Goal: Find specific page/section: Find specific page/section

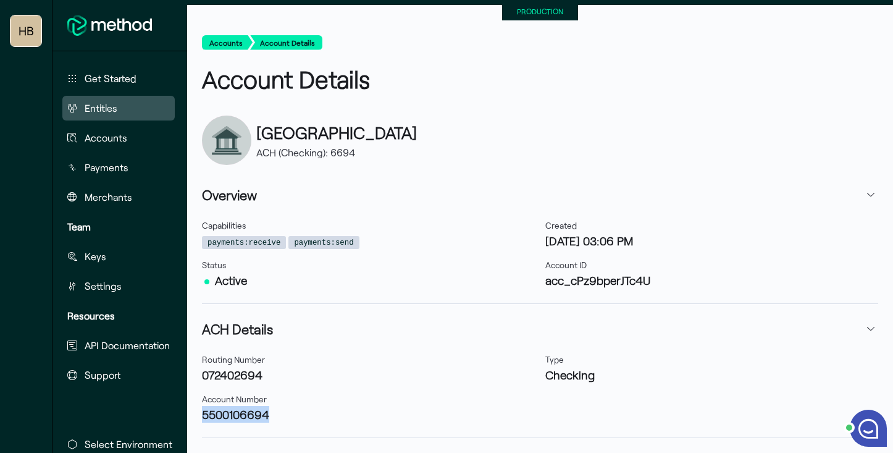
click at [117, 98] on button "Entities" at bounding box center [118, 108] width 112 height 25
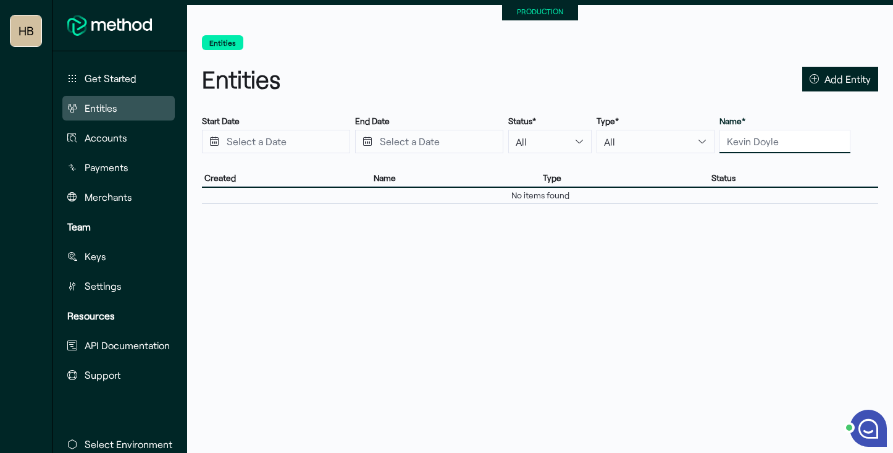
click at [728, 143] on input "text" at bounding box center [784, 141] width 131 height 23
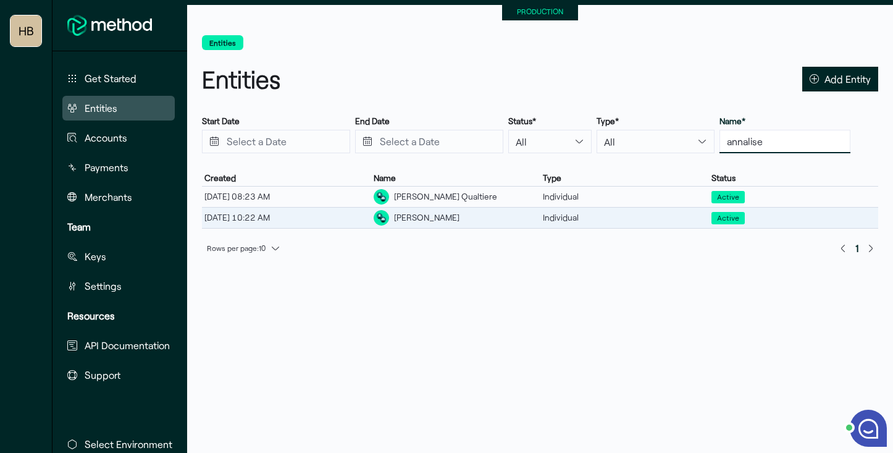
type input "annalise"
click at [422, 225] on div "[PERSON_NAME]" at bounding box center [455, 218] width 169 height 20
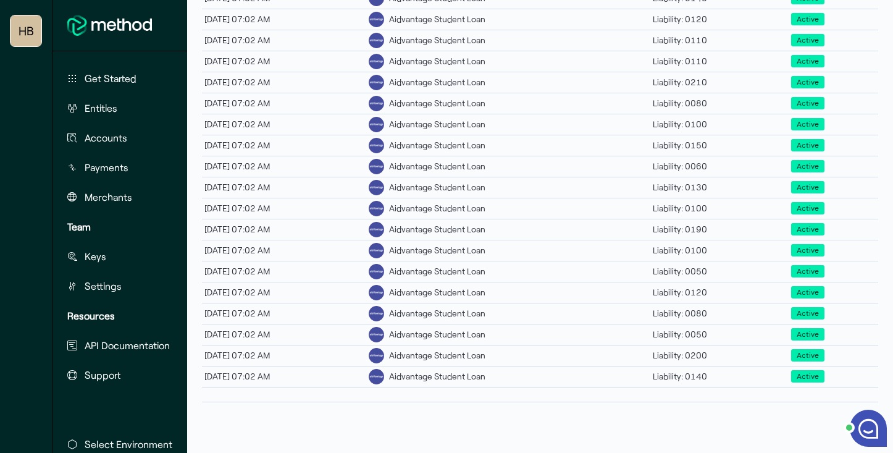
scroll to position [634, 0]
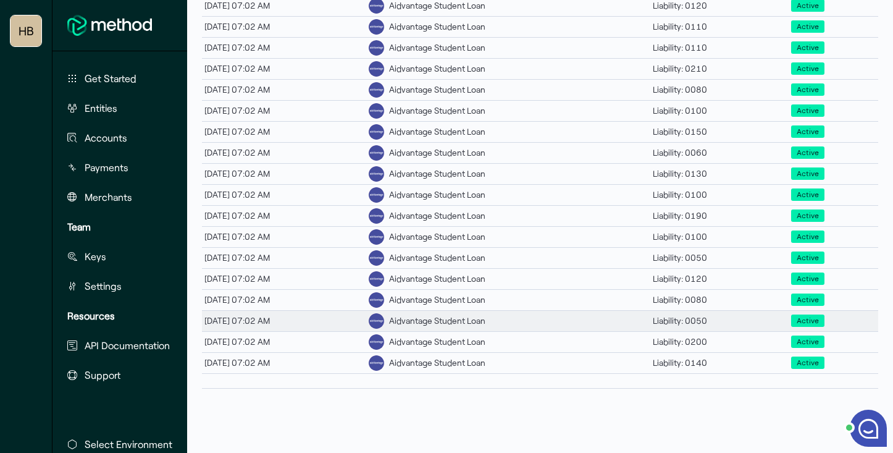
click at [485, 318] on div "Aidvantage Student Loan" at bounding box center [437, 320] width 96 height 13
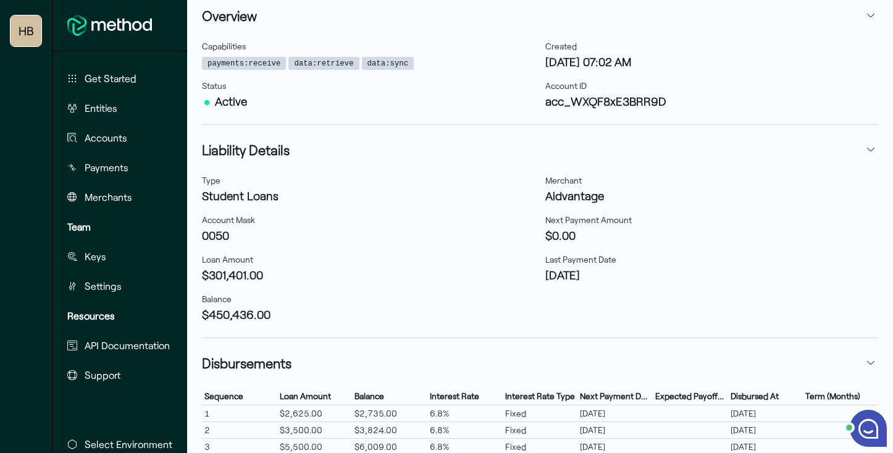
scroll to position [136, 0]
